Goal: Find contact information: Find contact information

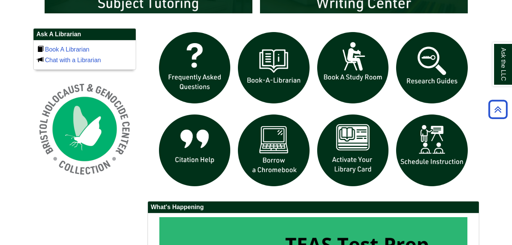
scroll to position [509, 0]
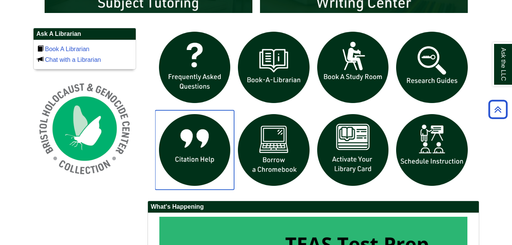
click at [203, 152] on img "slideshow" at bounding box center [194, 149] width 79 height 79
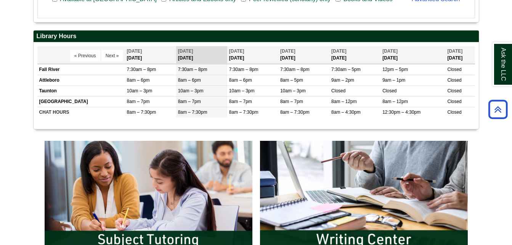
scroll to position [0, 0]
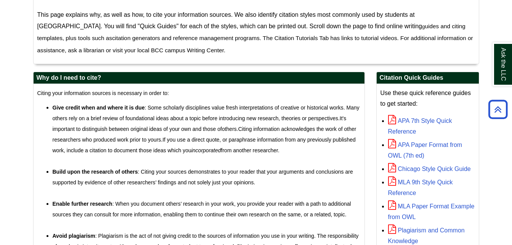
scroll to position [69, 0]
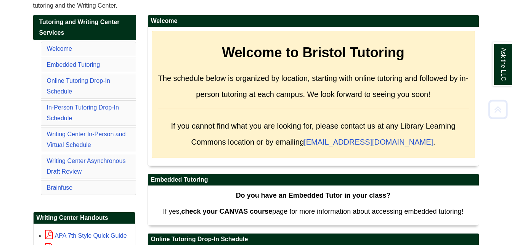
scroll to position [126, 0]
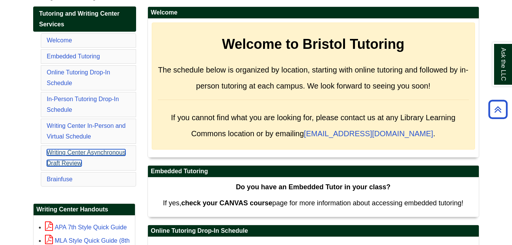
click at [105, 154] on link "Writing Center Asynchronous Draft Review" at bounding box center [86, 157] width 79 height 17
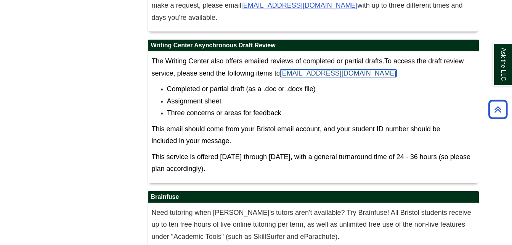
click at [322, 69] on link "[EMAIL_ADDRESS][DOMAIN_NAME]" at bounding box center [338, 73] width 116 height 8
drag, startPoint x: 281, startPoint y: 33, endPoint x: 380, endPoint y: 35, distance: 99.1
click at [380, 55] on p "The Writing Center also offers emailed reviews of completed or partial drafts. …" at bounding box center [313, 67] width 323 height 24
copy span "[EMAIL_ADDRESS][DOMAIN_NAME]"
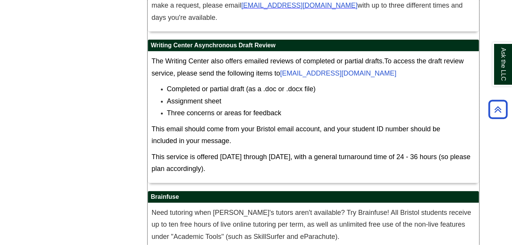
click at [267, 123] on p "This email should come from your Bristol email account, and your student ID num…" at bounding box center [313, 135] width 323 height 24
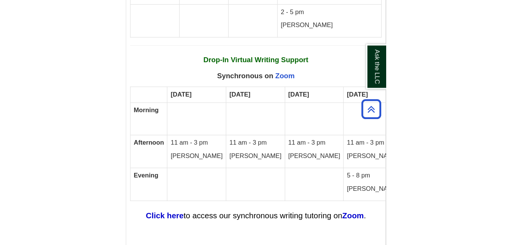
scroll to position [4797, 0]
